Goal: Navigation & Orientation: Find specific page/section

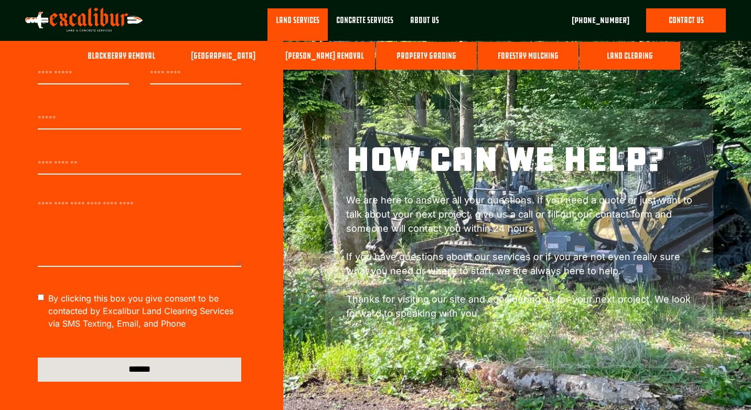
click at [311, 55] on link "[PERSON_NAME] Removal" at bounding box center [324, 56] width 101 height 28
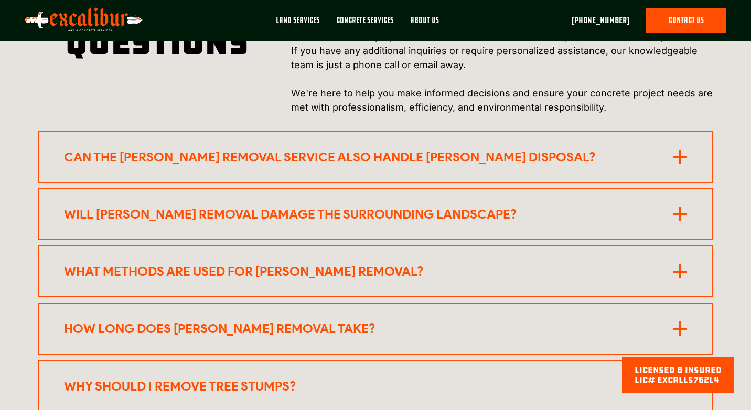
scroll to position [2019, 0]
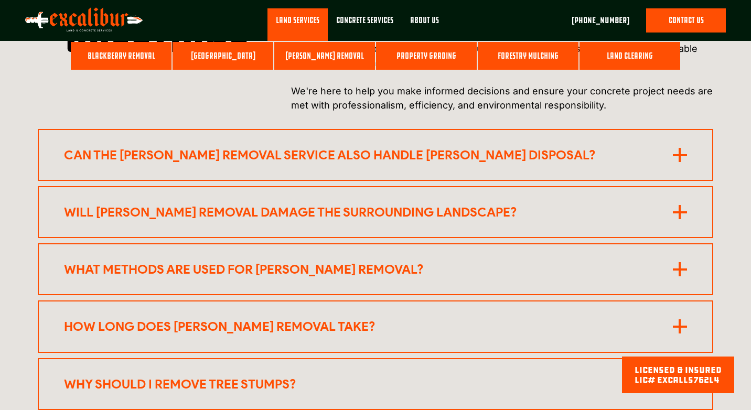
click at [230, 56] on link "[GEOGRAPHIC_DATA]" at bounding box center [222, 56] width 101 height 28
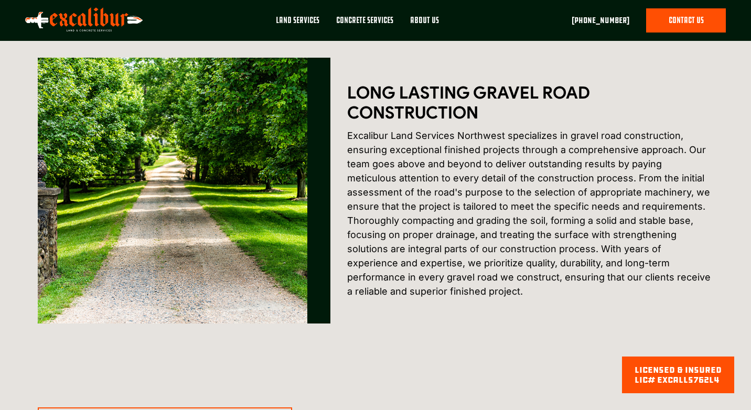
scroll to position [466, 0]
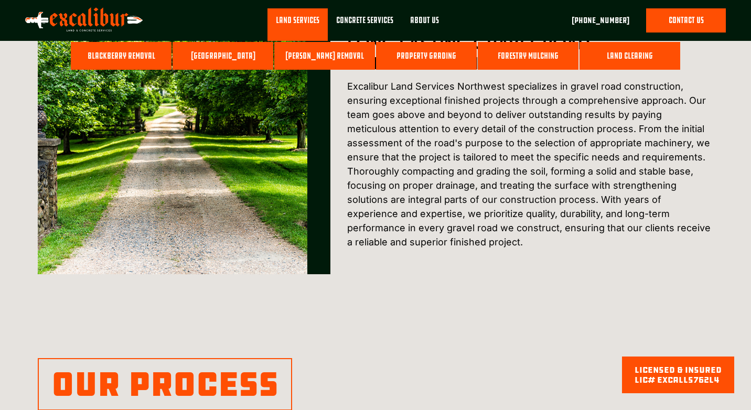
click at [450, 53] on link "Property Grading" at bounding box center [426, 56] width 101 height 28
